Goal: Information Seeking & Learning: Learn about a topic

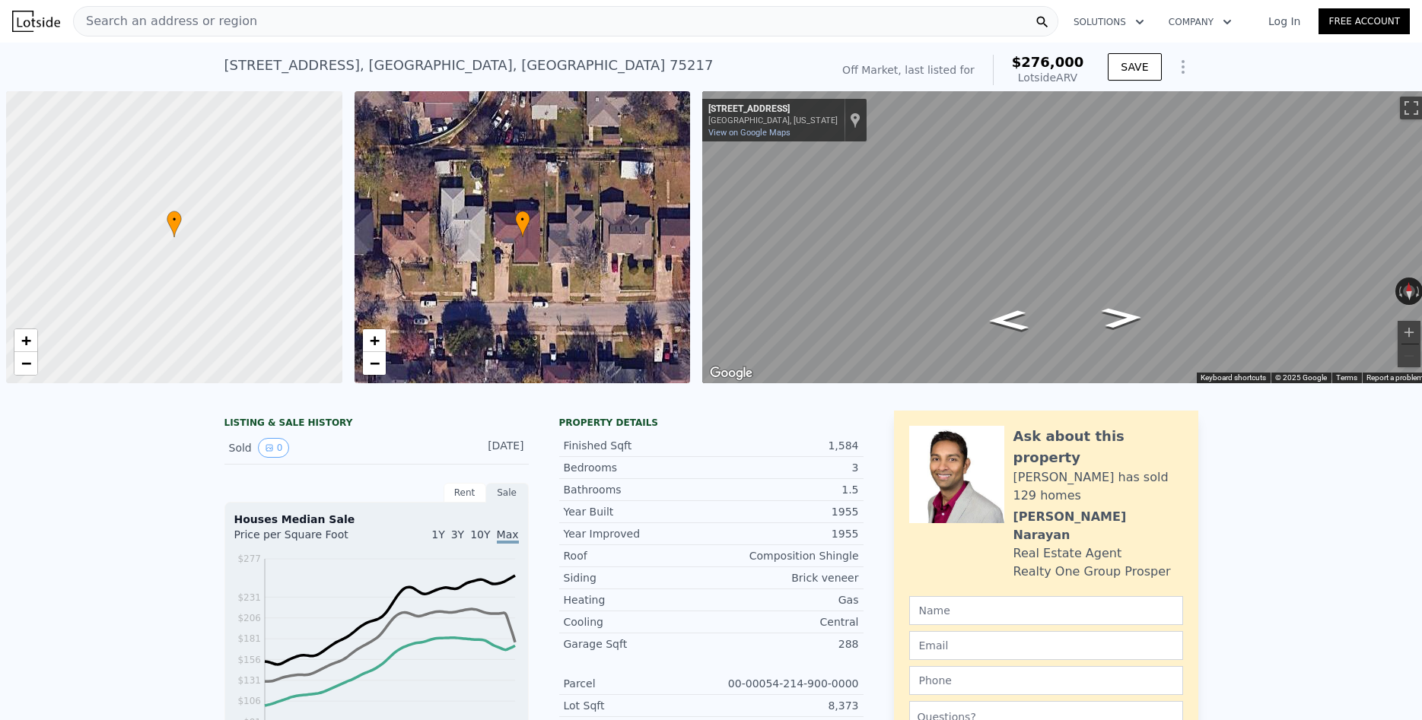
scroll to position [0, 6]
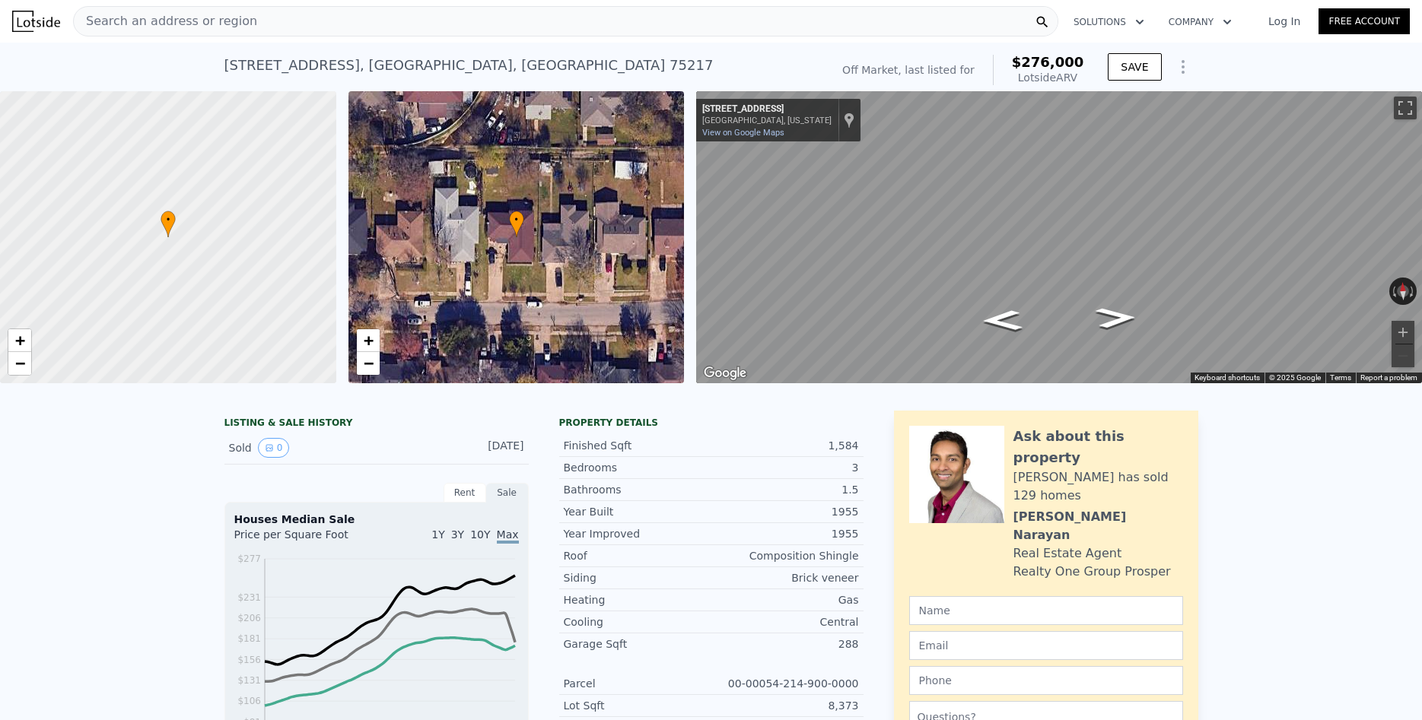
click at [374, 16] on div "Search an address or region" at bounding box center [565, 21] width 985 height 30
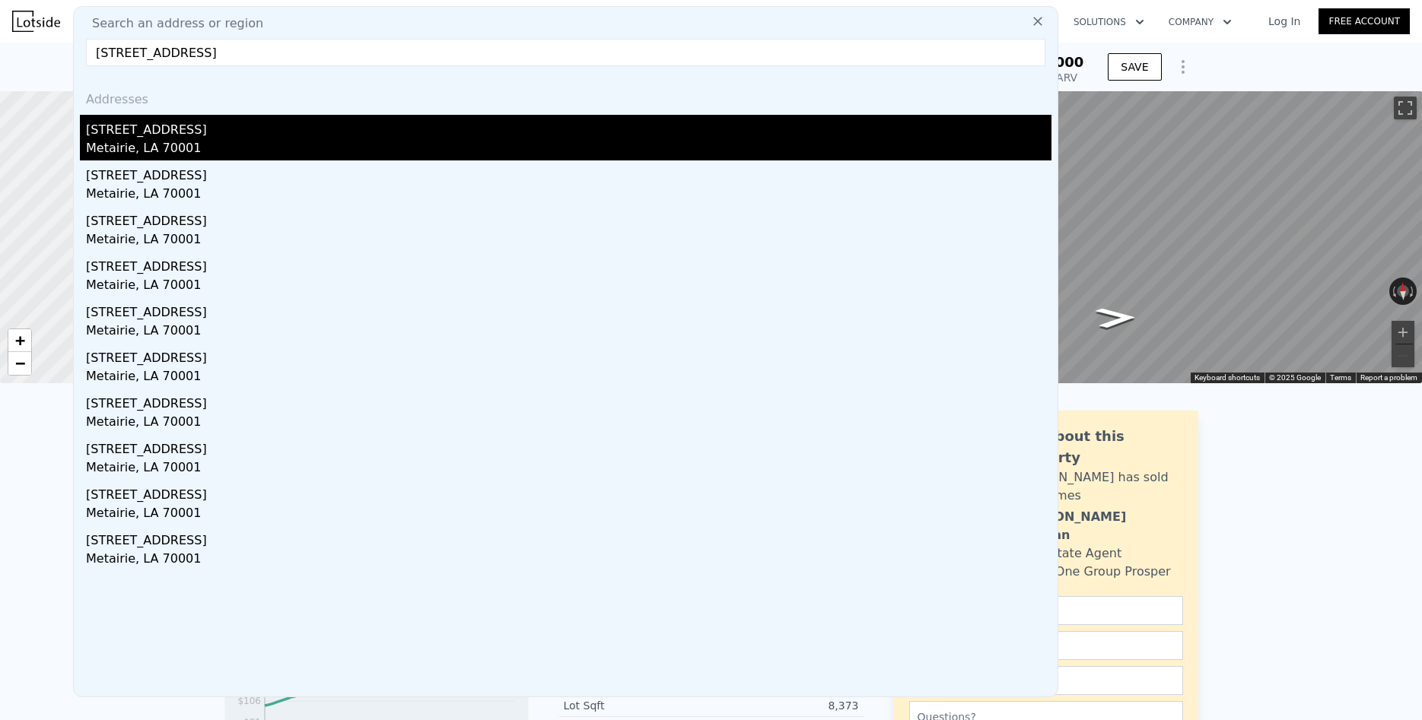
type input "[STREET_ADDRESS]"
click at [111, 142] on div "Metairie, LA 70001" at bounding box center [568, 149] width 965 height 21
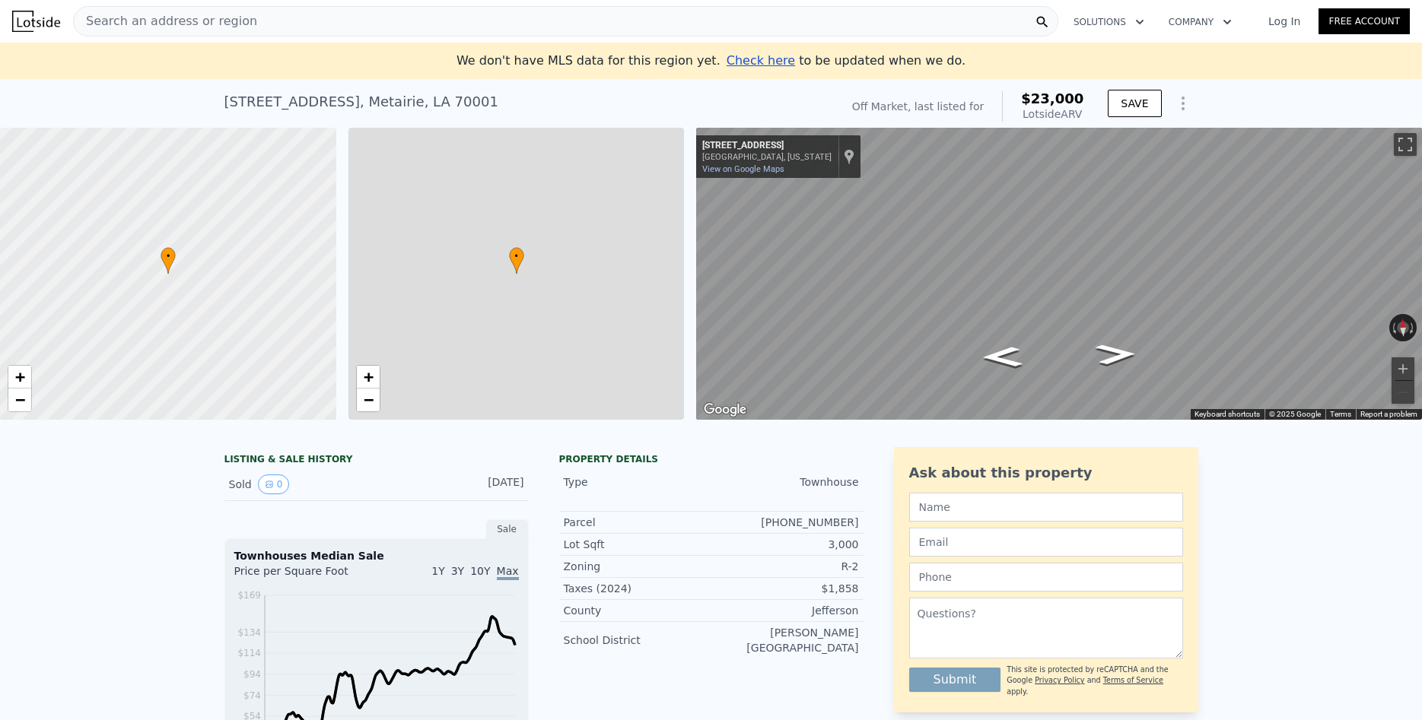
type input "0"
type input "3900"
type input "9900"
type input "$ 23,000"
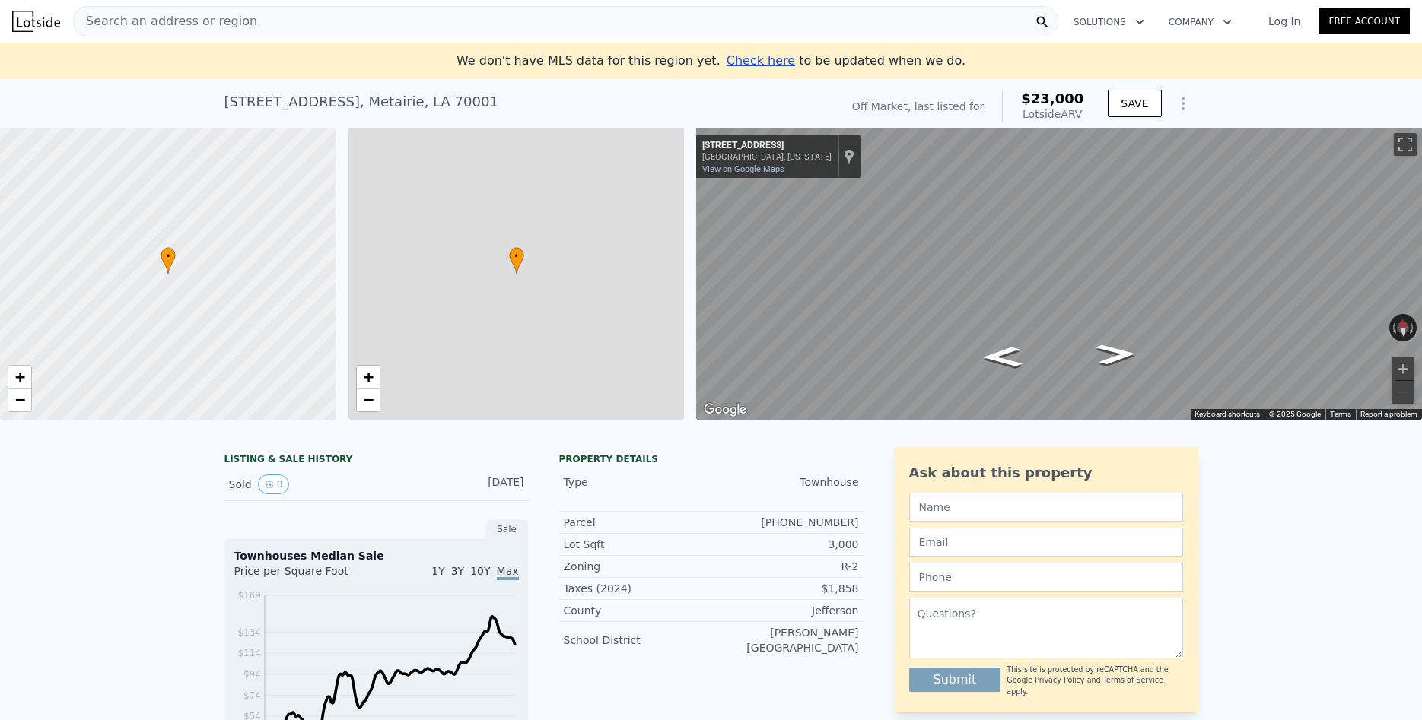
type input "-$ 225,684"
